Goal: Information Seeking & Learning: Learn about a topic

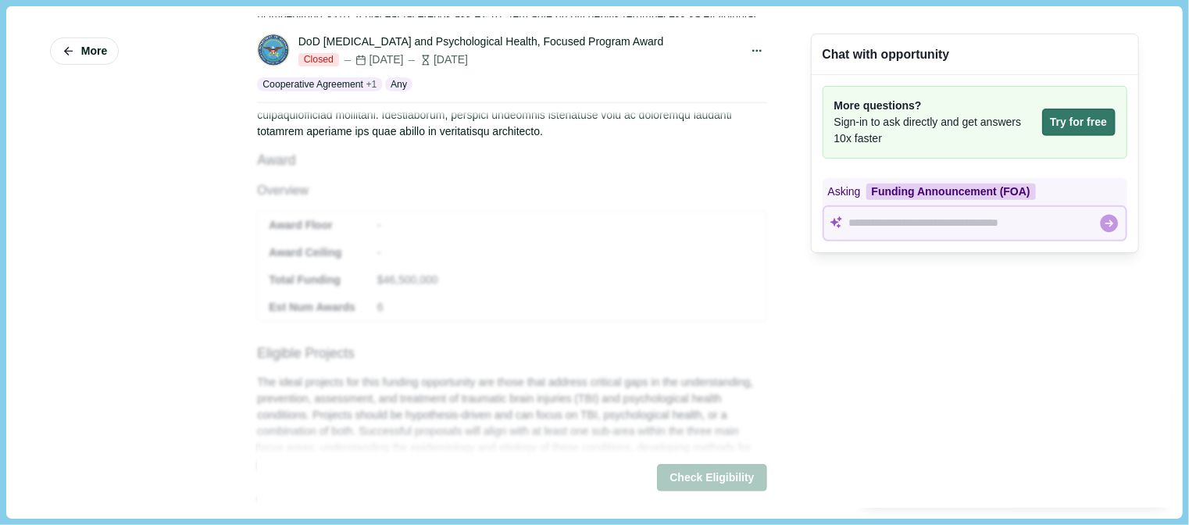
scroll to position [309, 0]
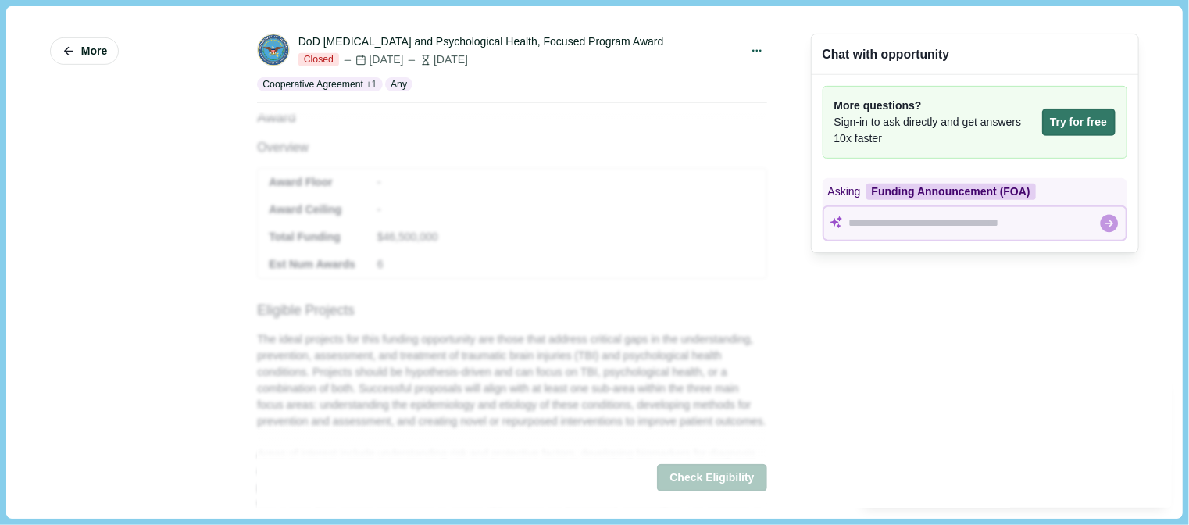
scroll to position [344, 0]
